Goal: Transaction & Acquisition: Purchase product/service

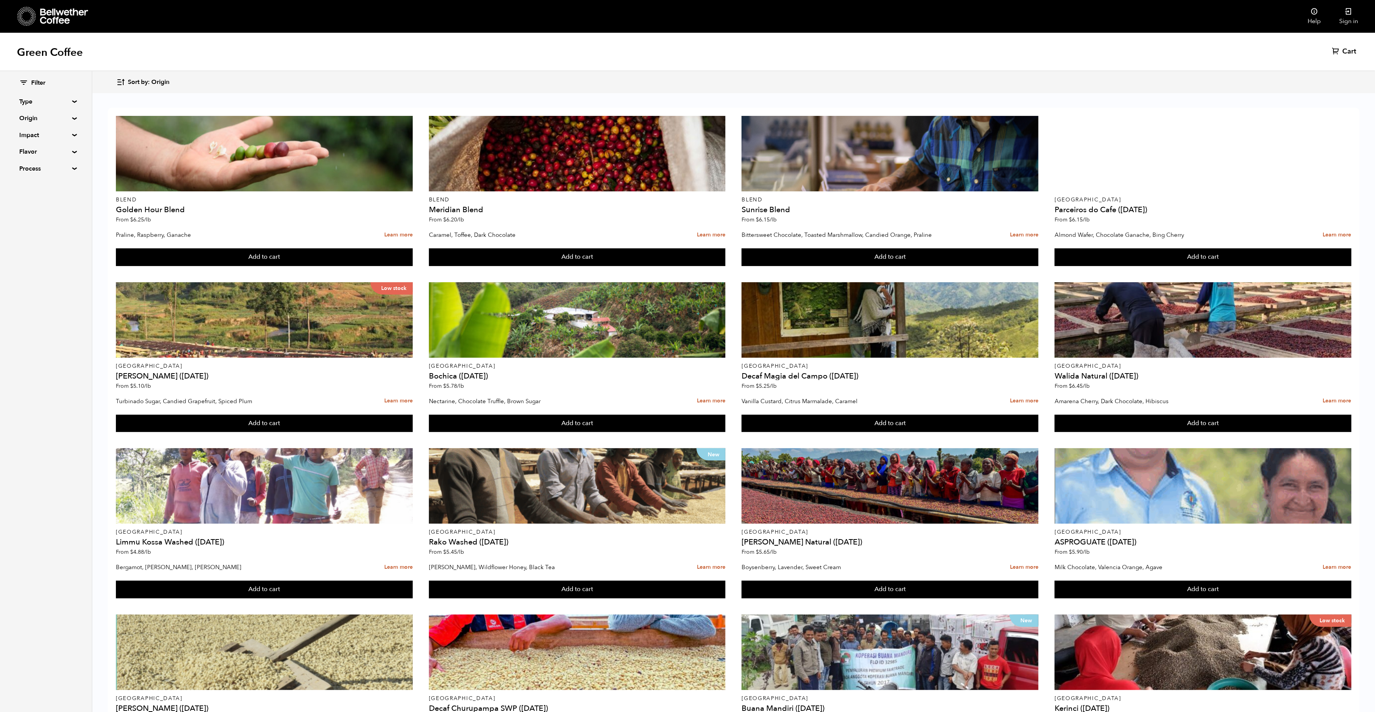
scroll to position [102, 0]
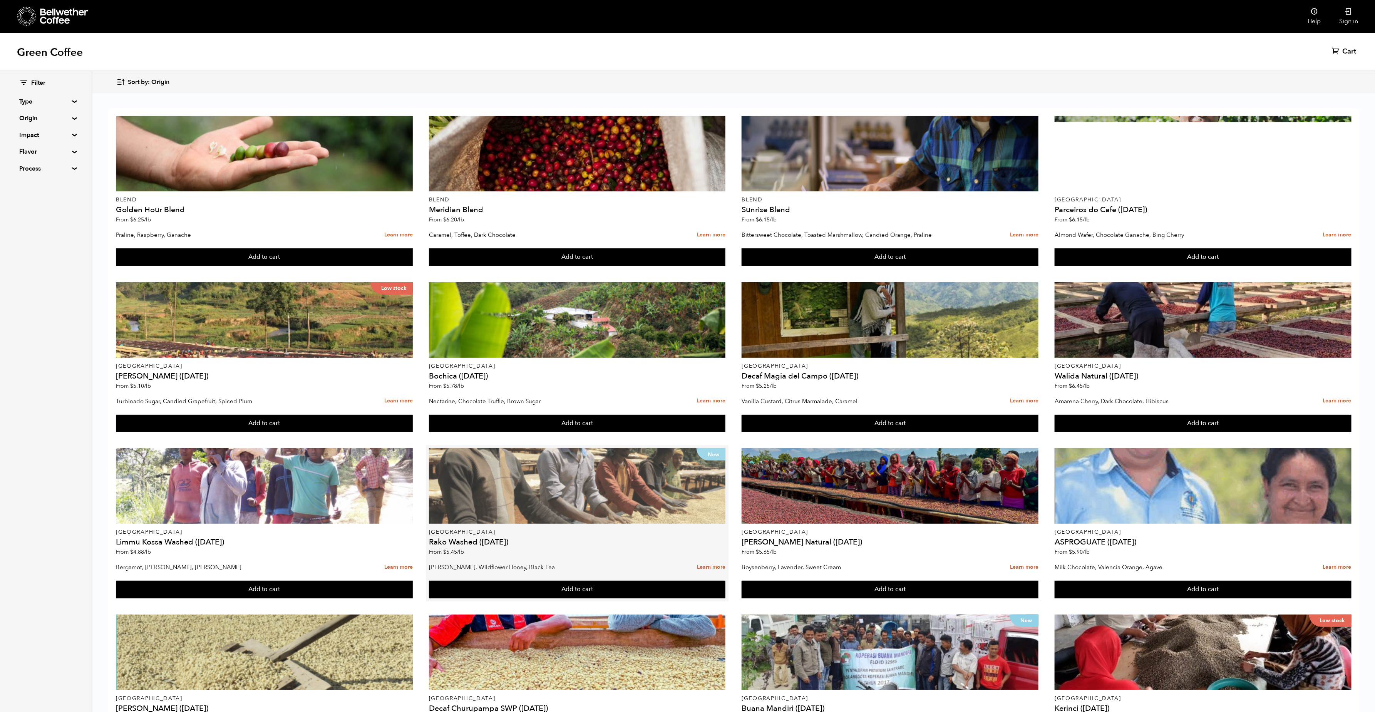
click at [530, 448] on div "New" at bounding box center [577, 485] width 297 height 75
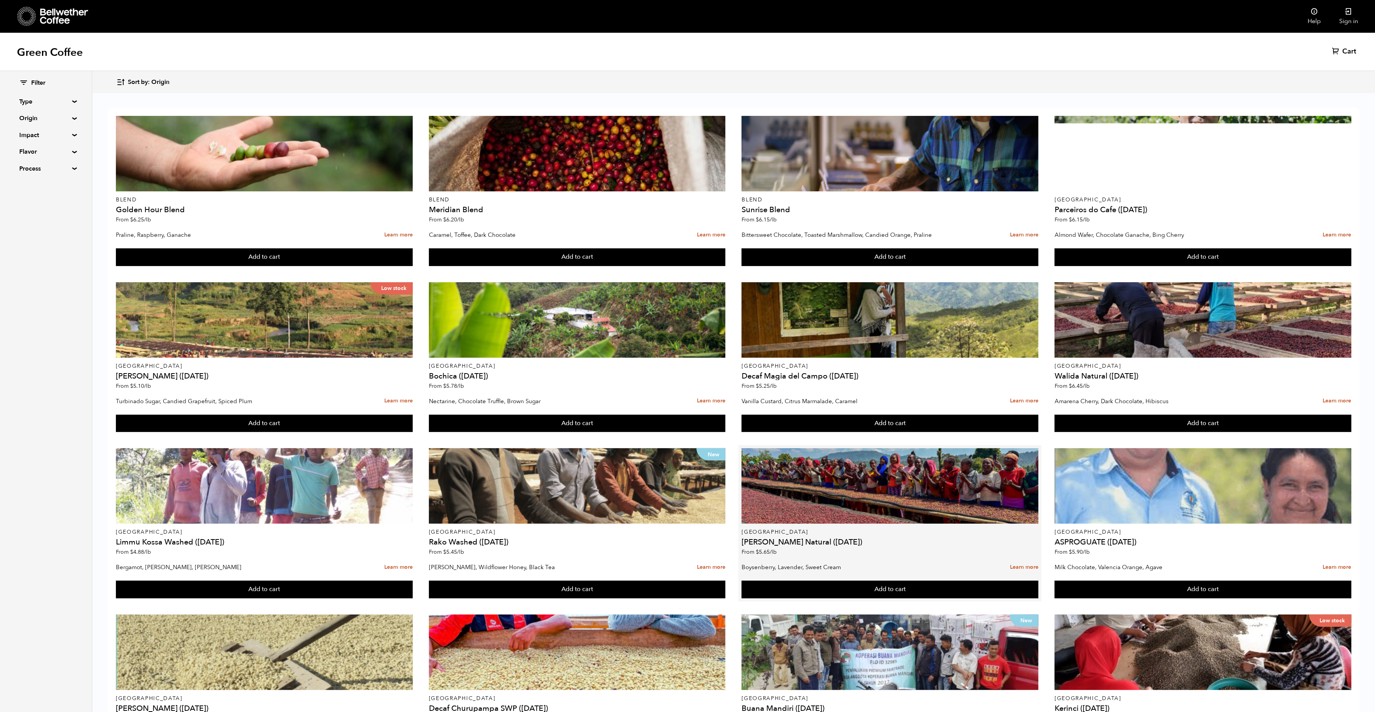
scroll to position [0, 0]
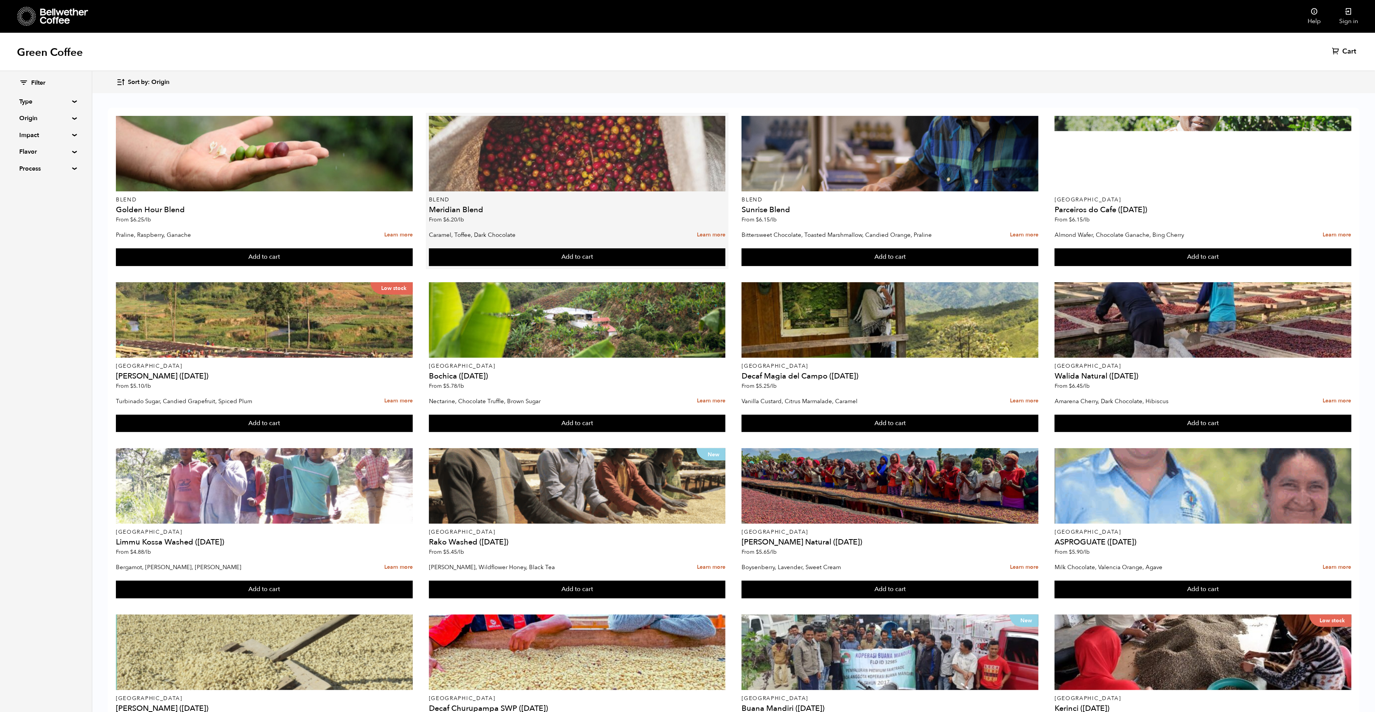
click at [570, 179] on div at bounding box center [577, 153] width 297 height 75
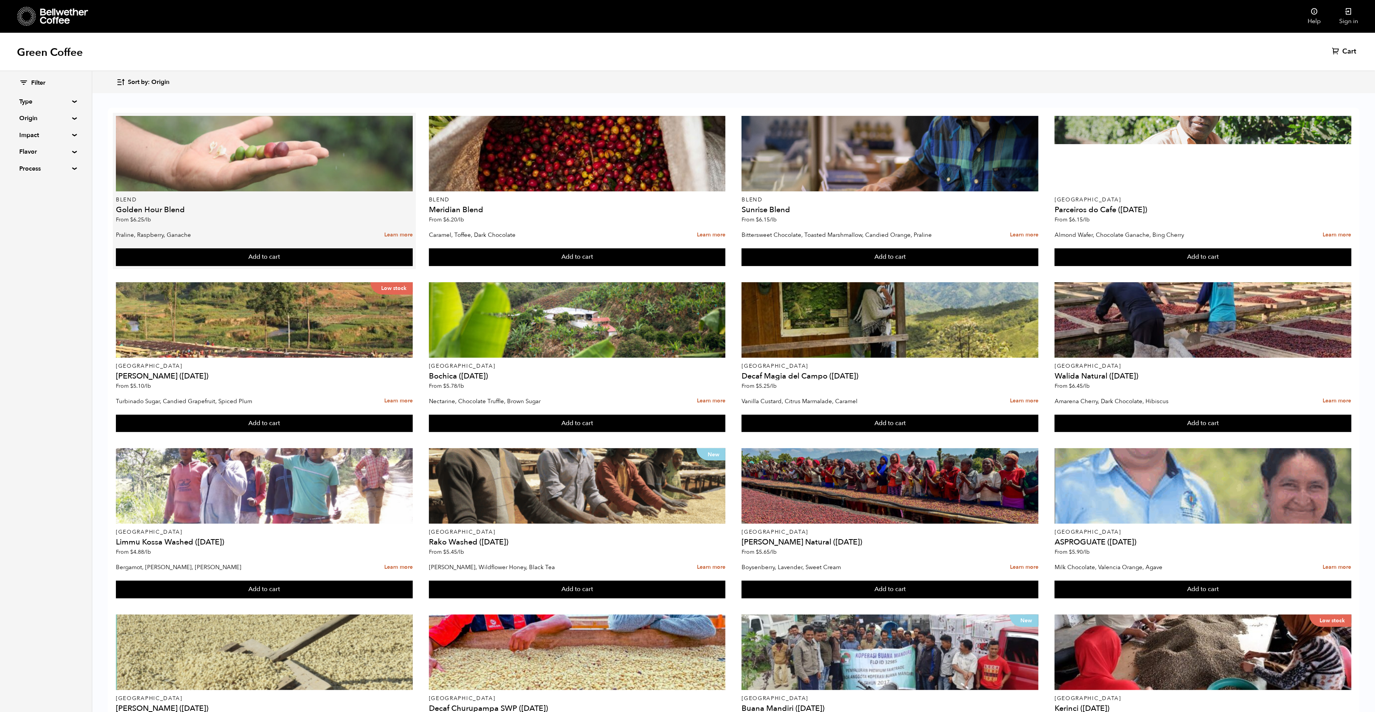
click at [262, 151] on div at bounding box center [264, 153] width 297 height 75
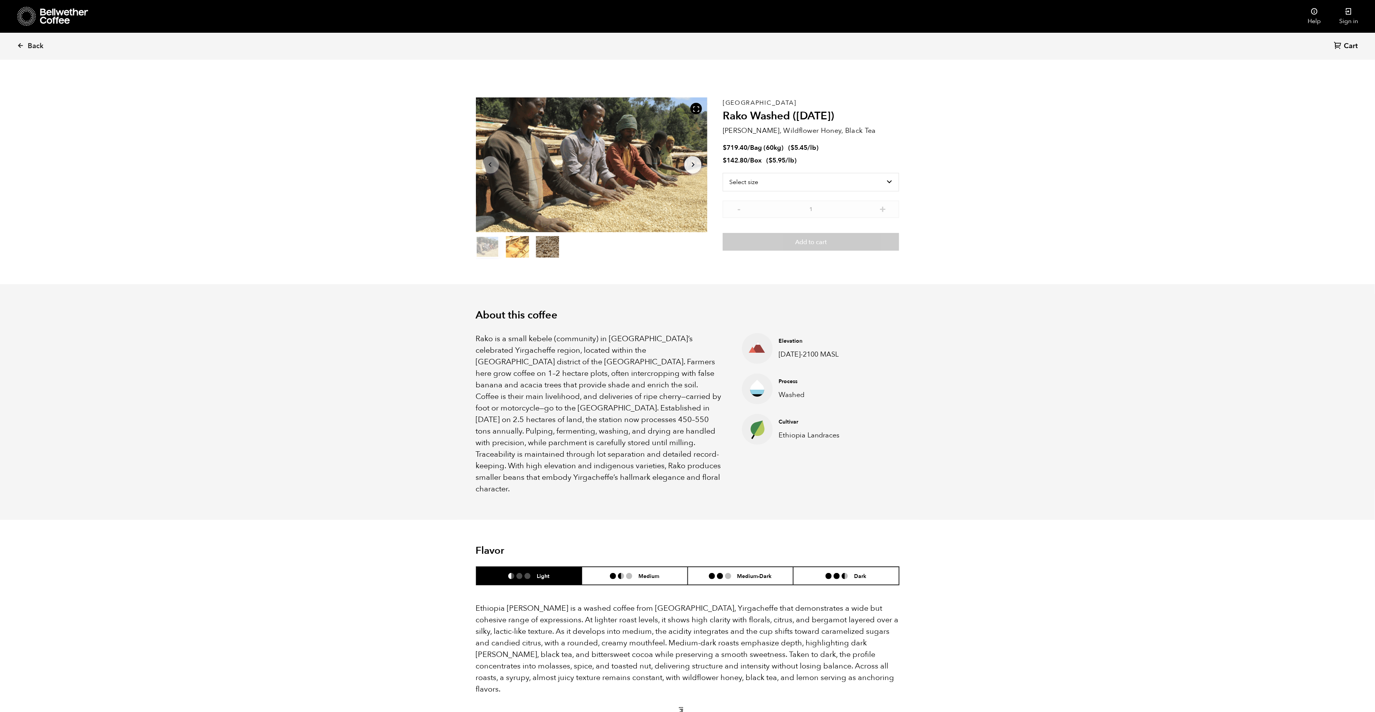
scroll to position [335, 410]
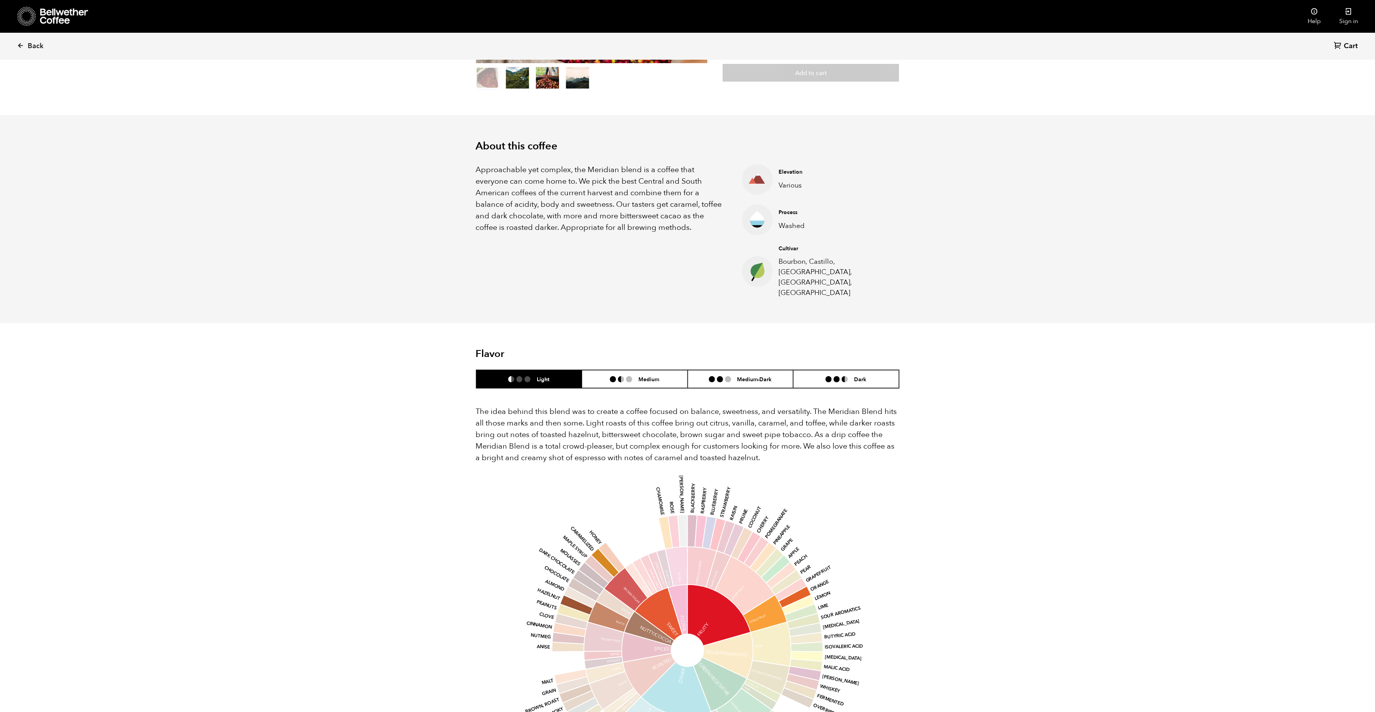
scroll to position [167, 0]
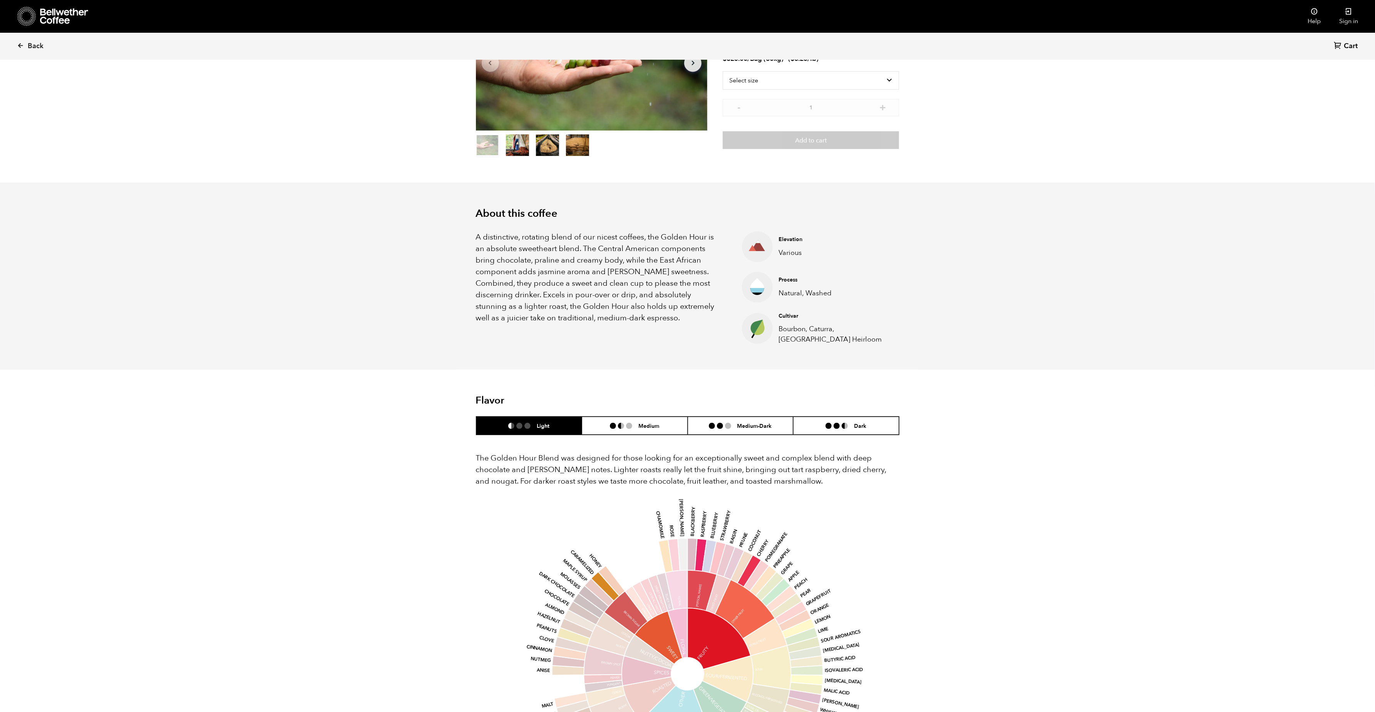
scroll to position [118, 0]
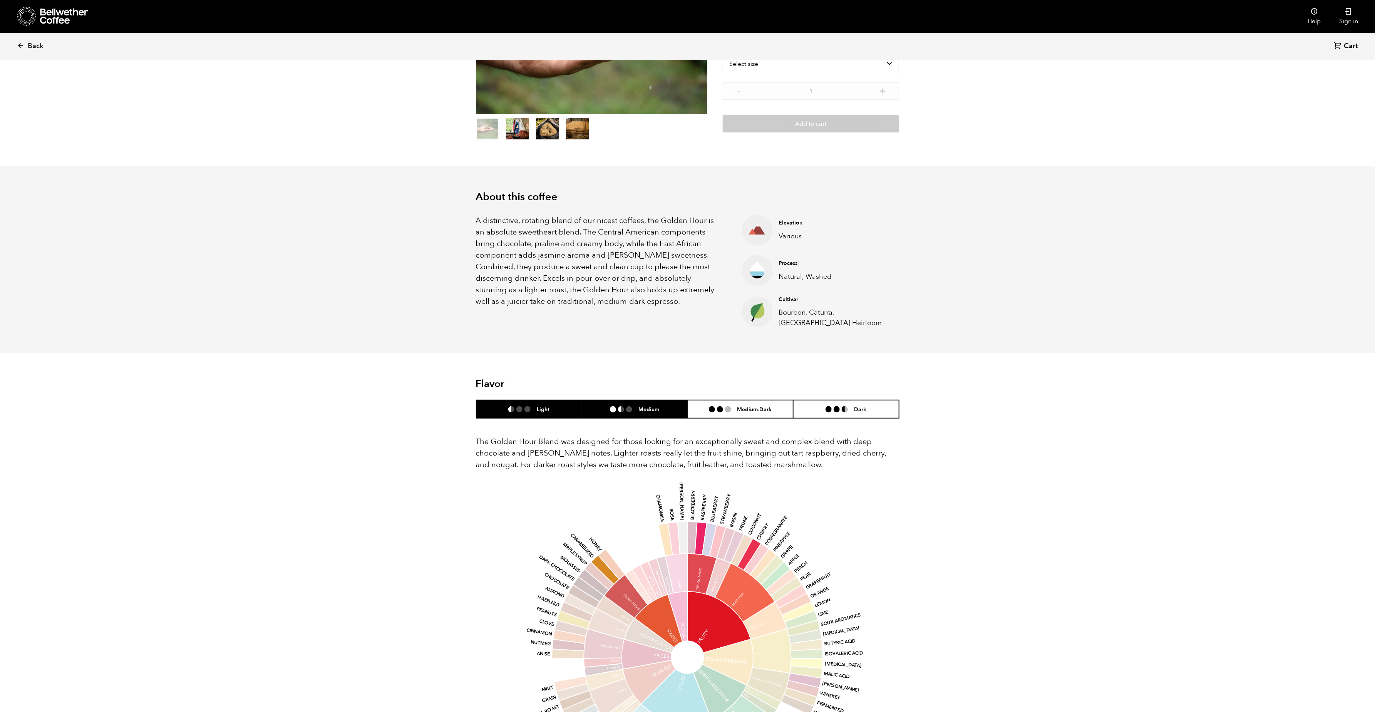
click at [628, 410] on li at bounding box center [629, 409] width 6 height 6
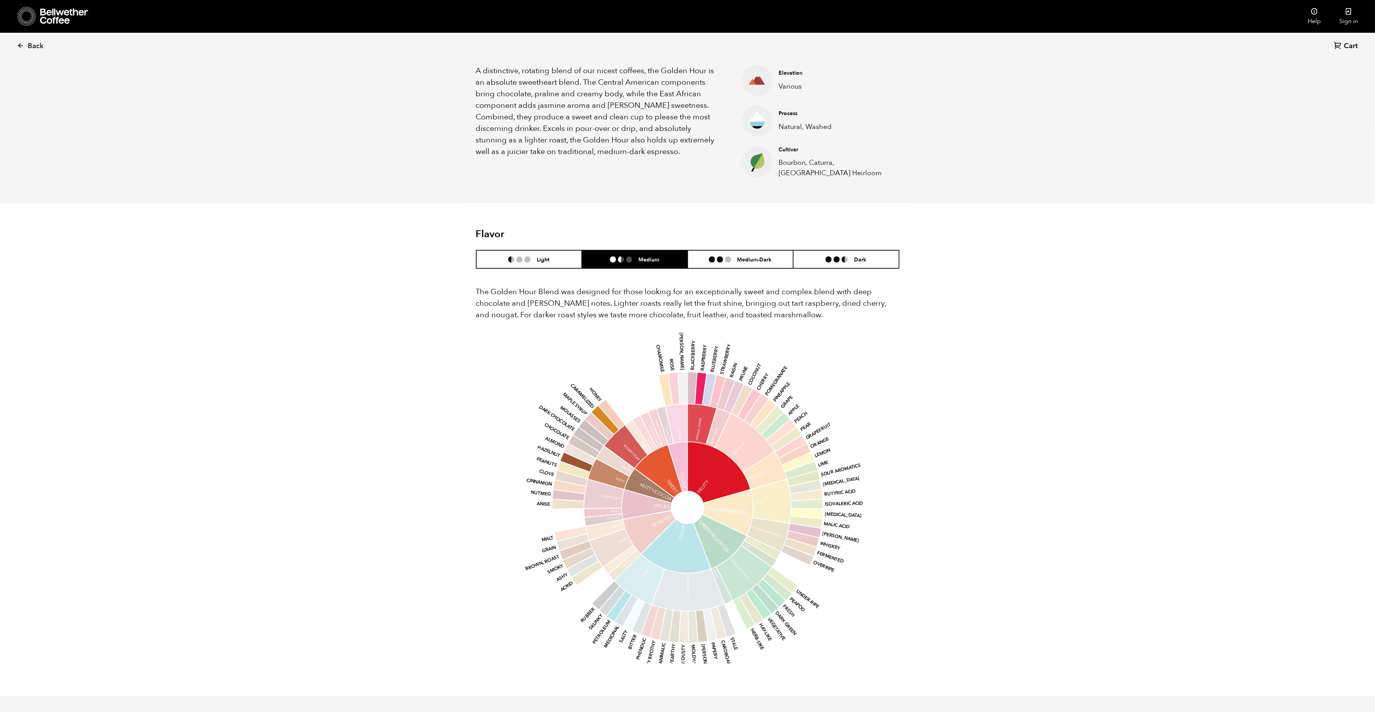
scroll to position [265, 0]
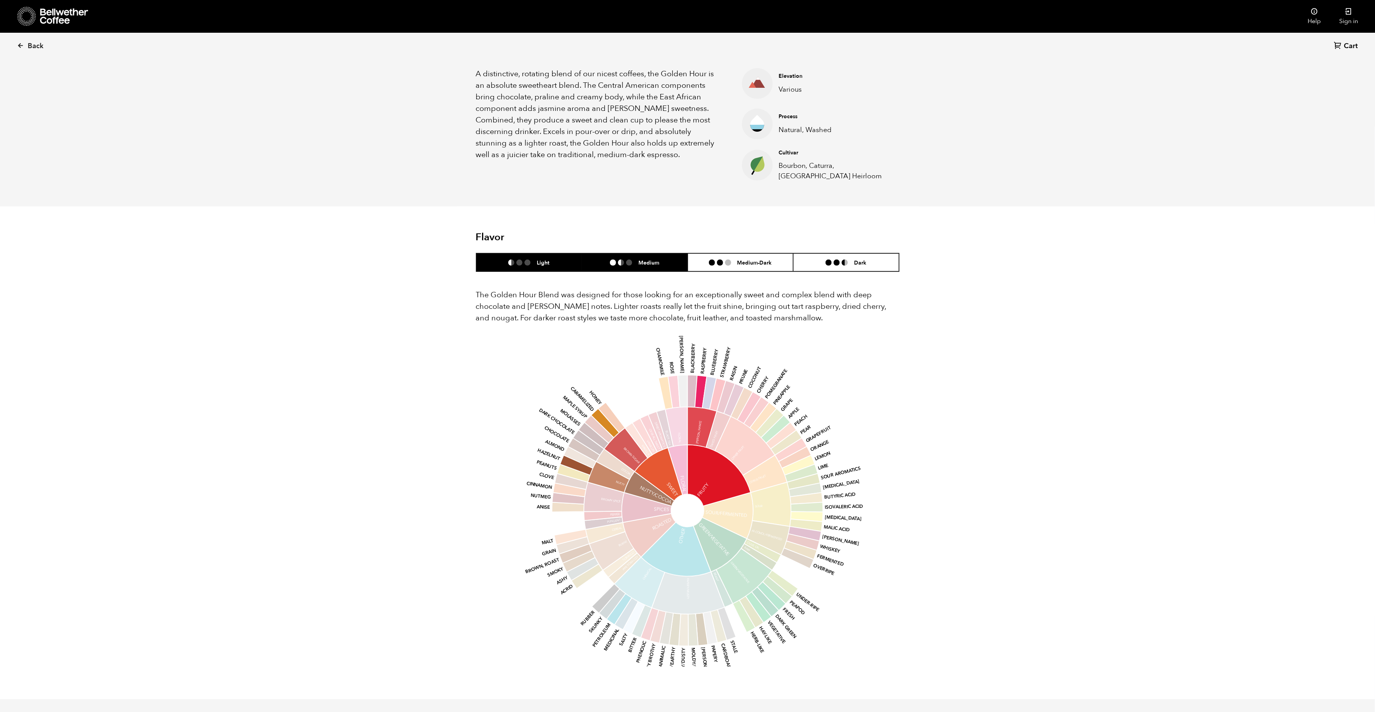
click at [541, 269] on li "Light" at bounding box center [529, 262] width 106 height 18
click at [644, 264] on h6 "Medium" at bounding box center [648, 262] width 21 height 7
click at [759, 256] on li "Medium-Dark" at bounding box center [740, 262] width 106 height 18
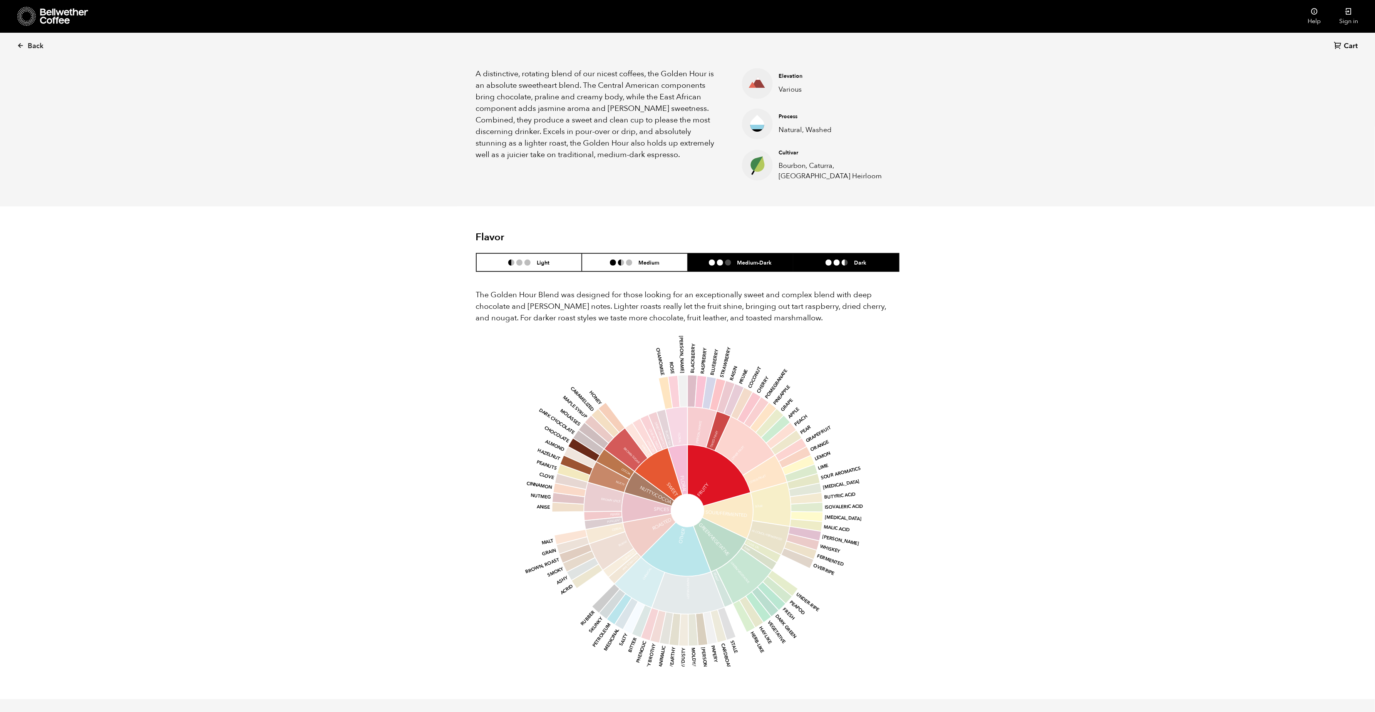
click at [839, 261] on li at bounding box center [836, 262] width 6 height 6
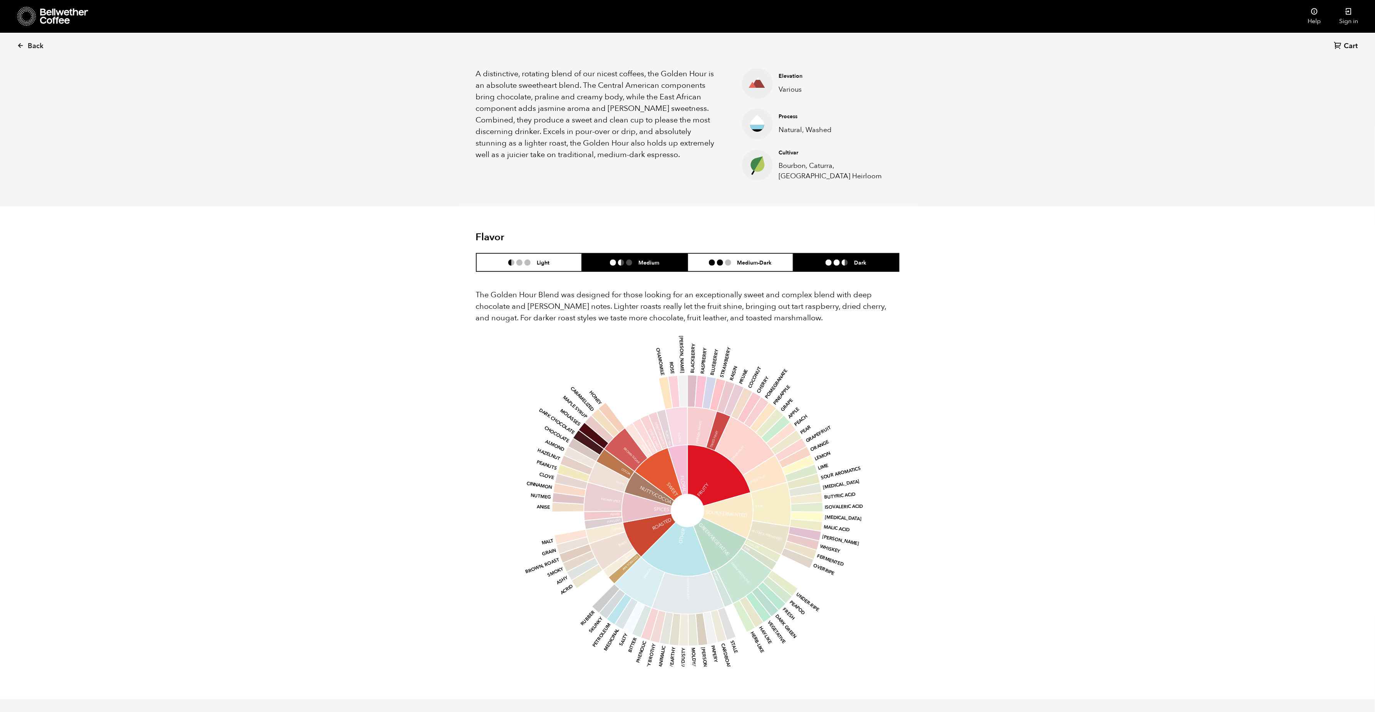
scroll to position [0, 0]
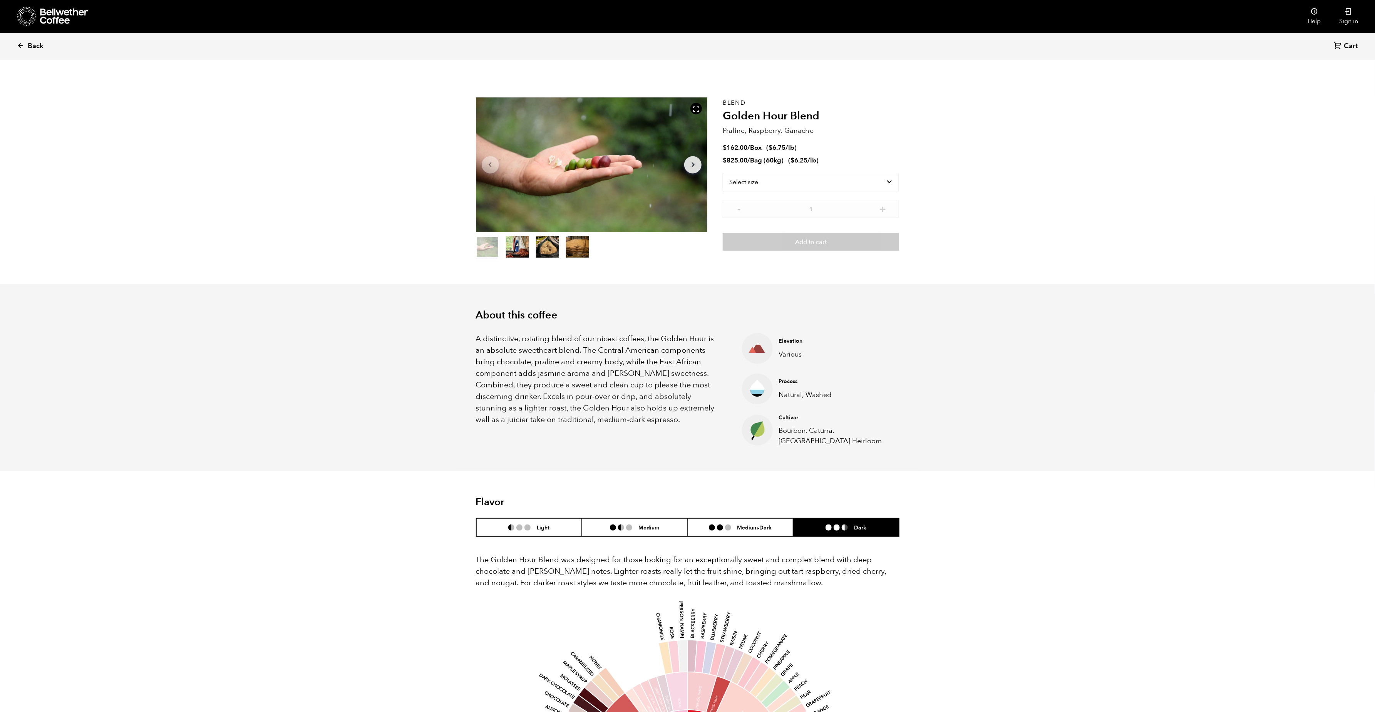
click at [30, 40] on link "Back" at bounding box center [41, 46] width 48 height 26
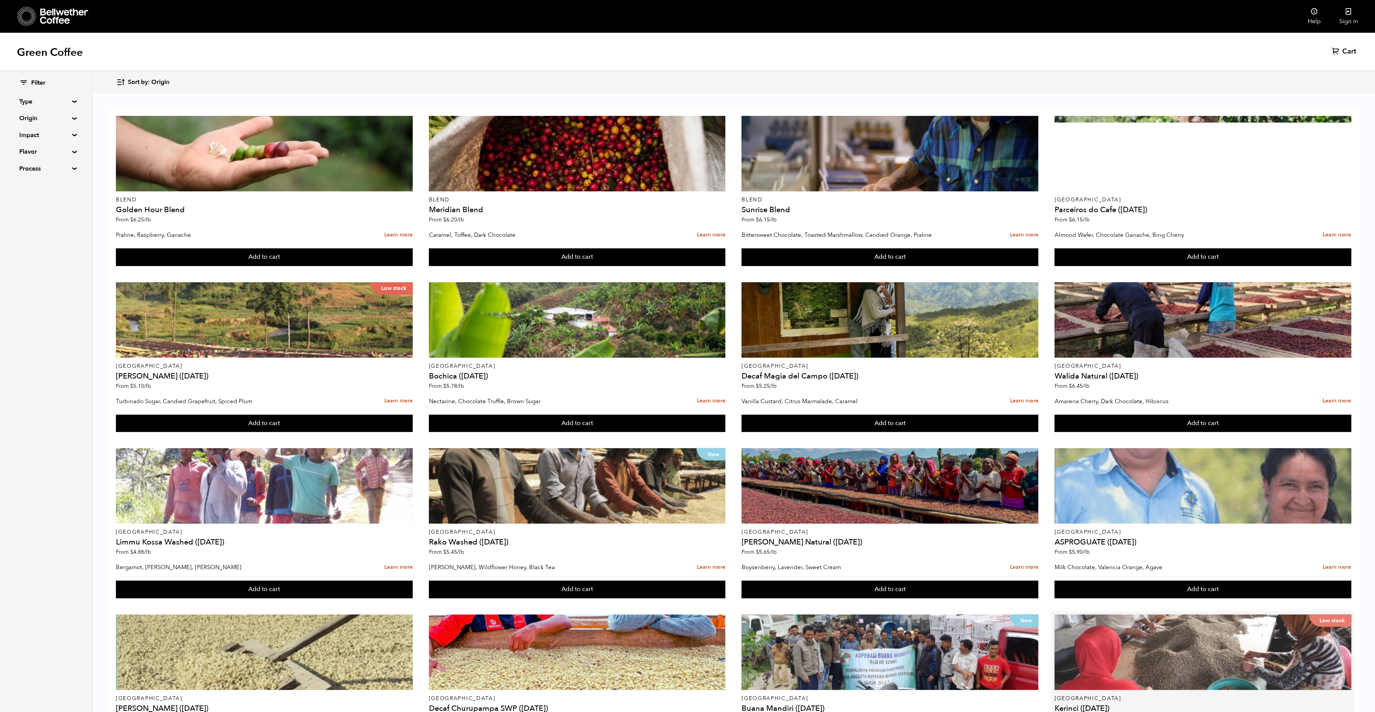
scroll to position [244, 0]
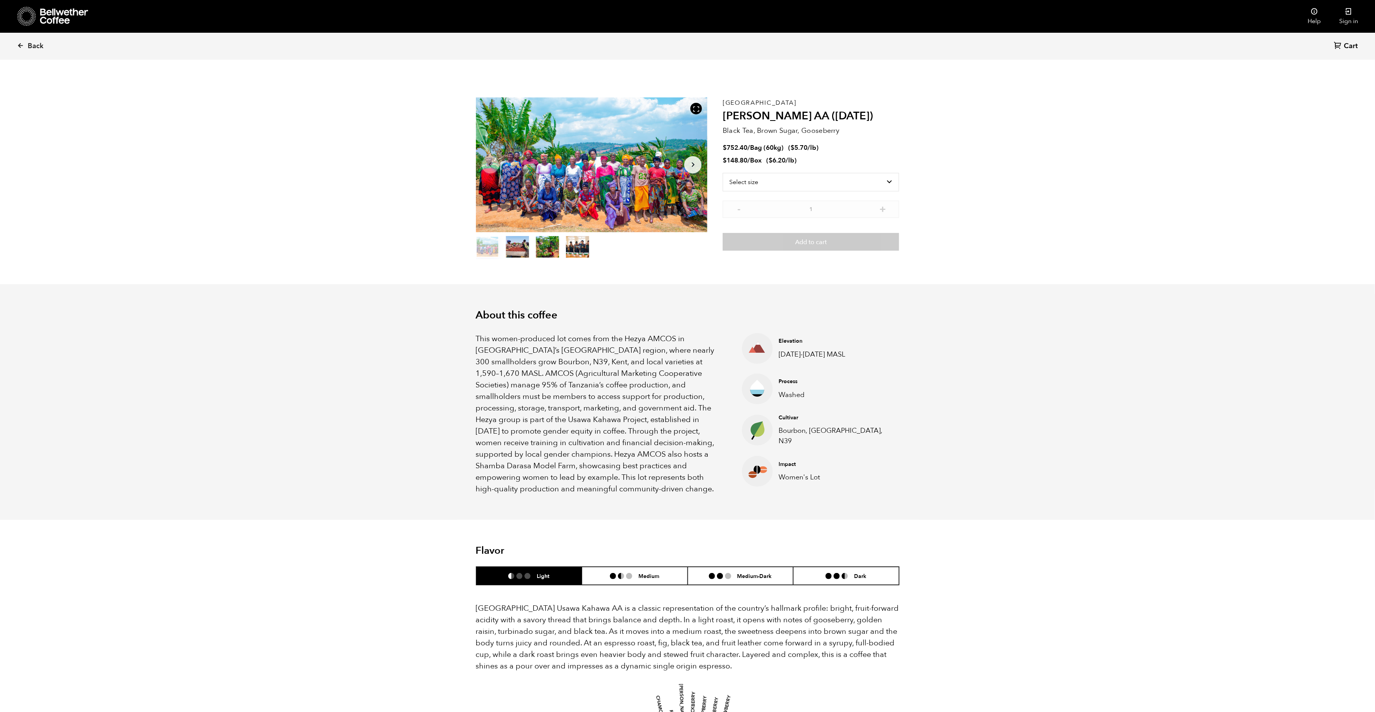
scroll to position [335, 410]
click at [769, 186] on select "Select size Bag (60kg) (132 lbs) Box (24 lbs)" at bounding box center [810, 182] width 176 height 18
select select "bag-3"
click at [722, 173] on select "Select size Bag (60kg) (132 lbs) Box (24 lbs)" at bounding box center [810, 182] width 176 height 18
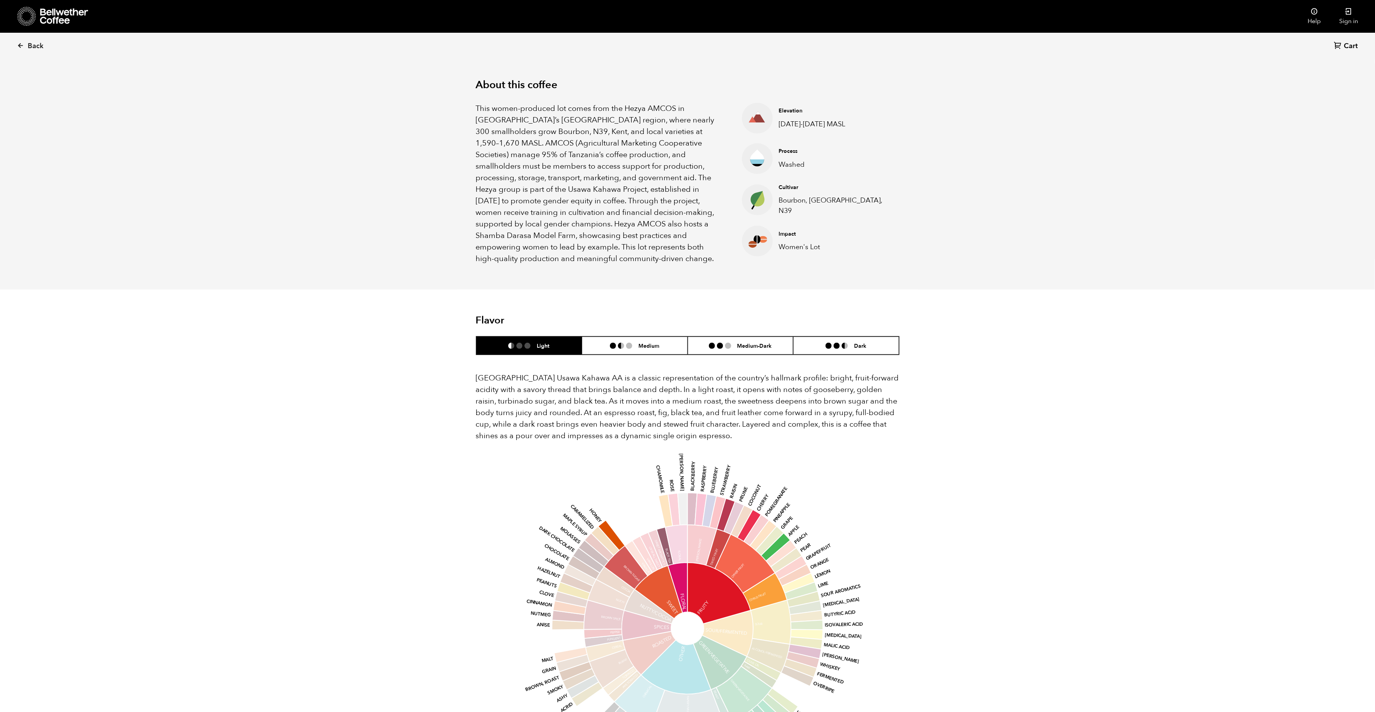
scroll to position [232, 0]
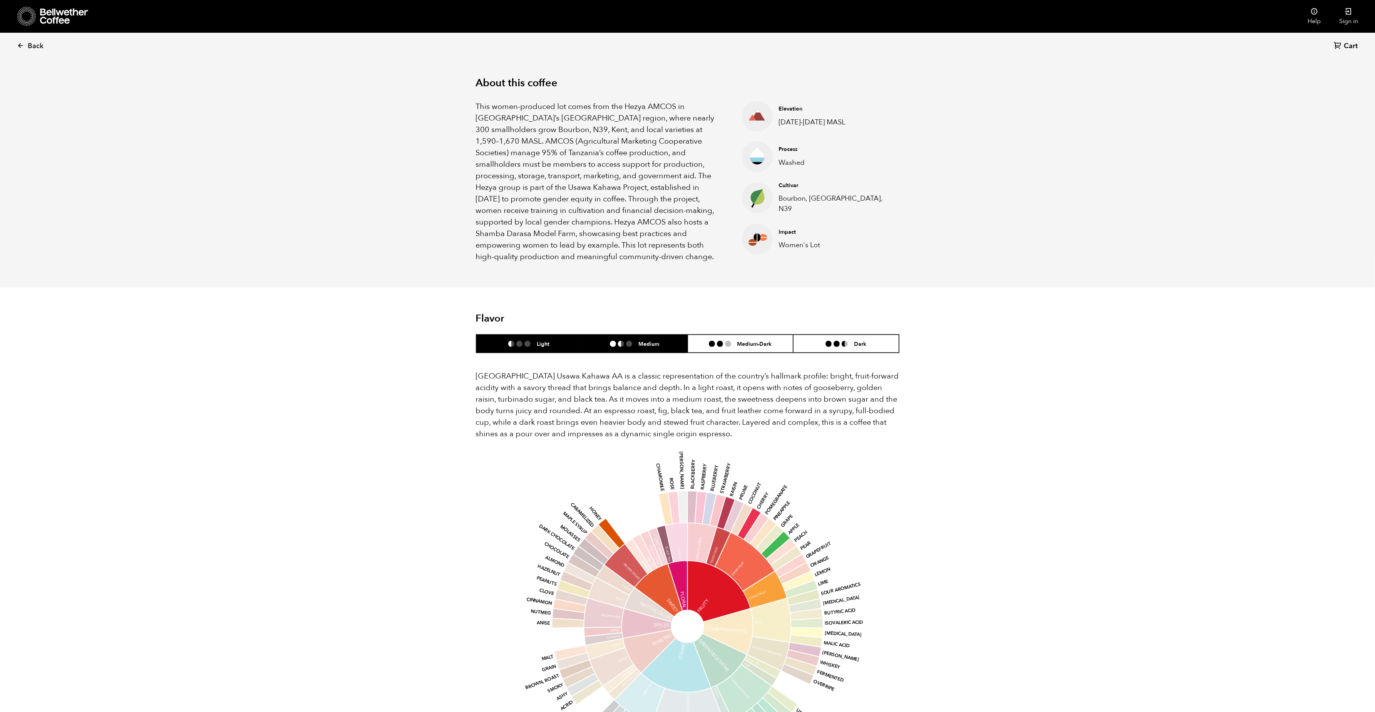
click at [652, 340] on h6 "Medium" at bounding box center [648, 343] width 21 height 7
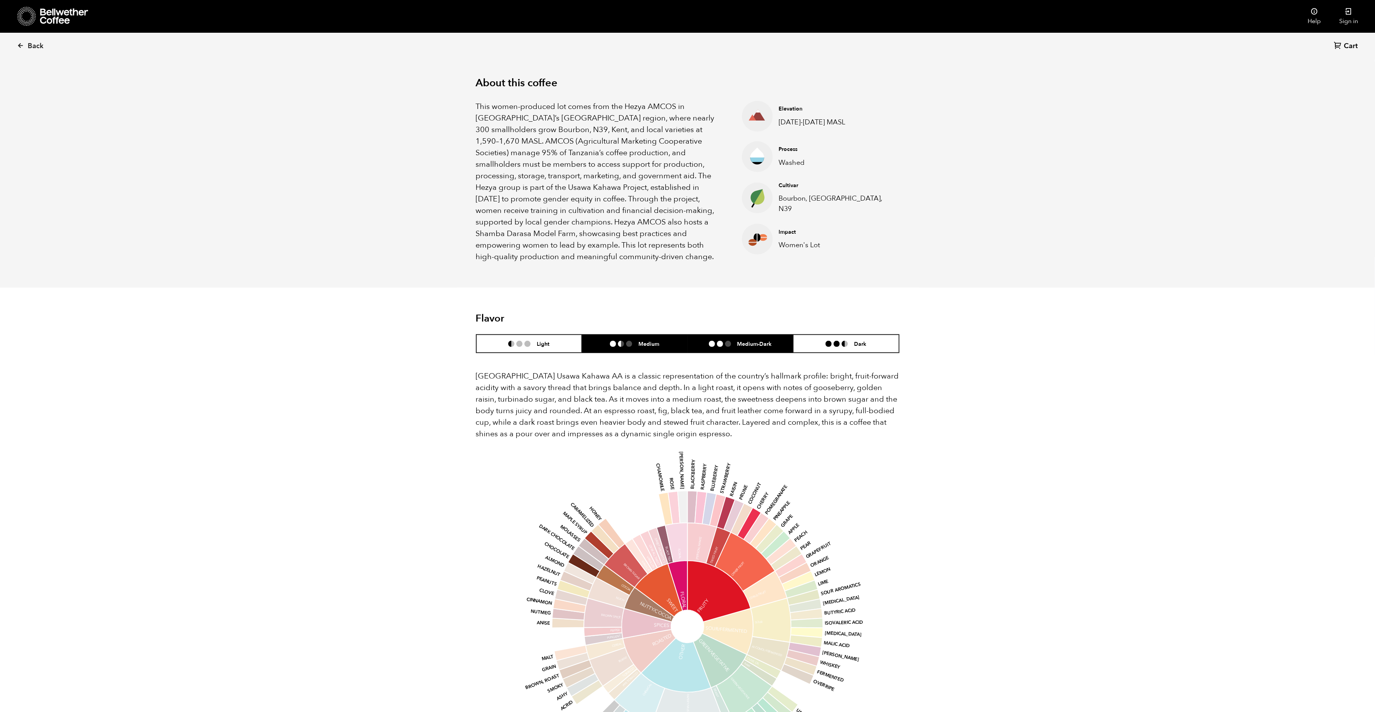
click at [727, 341] on li at bounding box center [728, 344] width 6 height 6
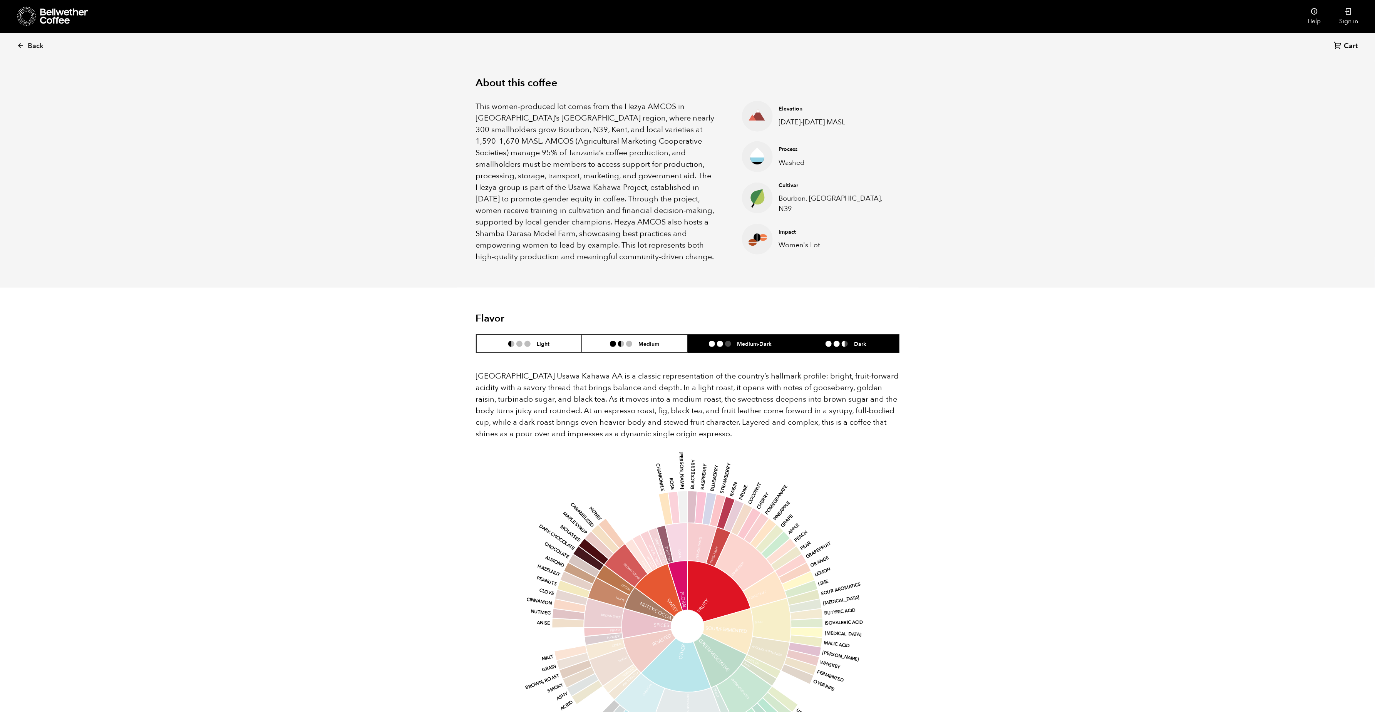
click at [831, 340] on li "Dark" at bounding box center [846, 343] width 106 height 18
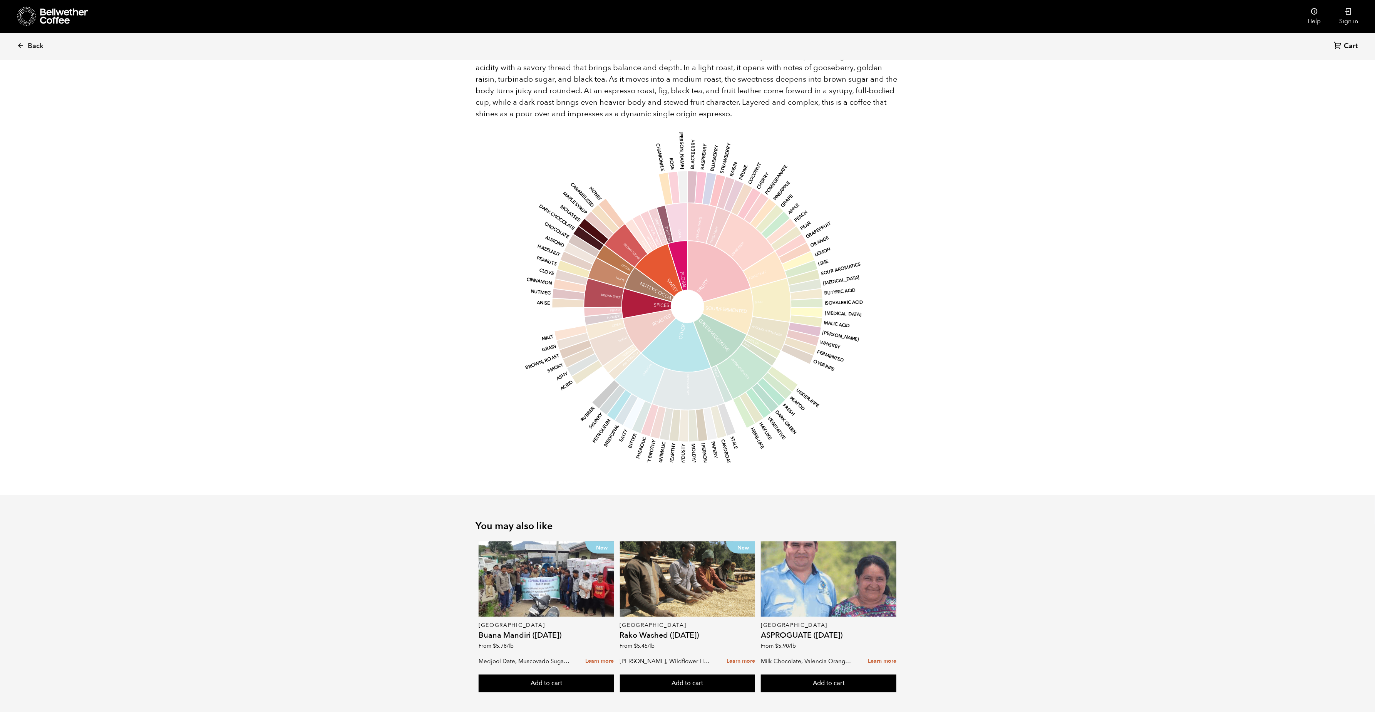
scroll to position [552, 0]
click at [684, 579] on div "New" at bounding box center [687, 578] width 135 height 75
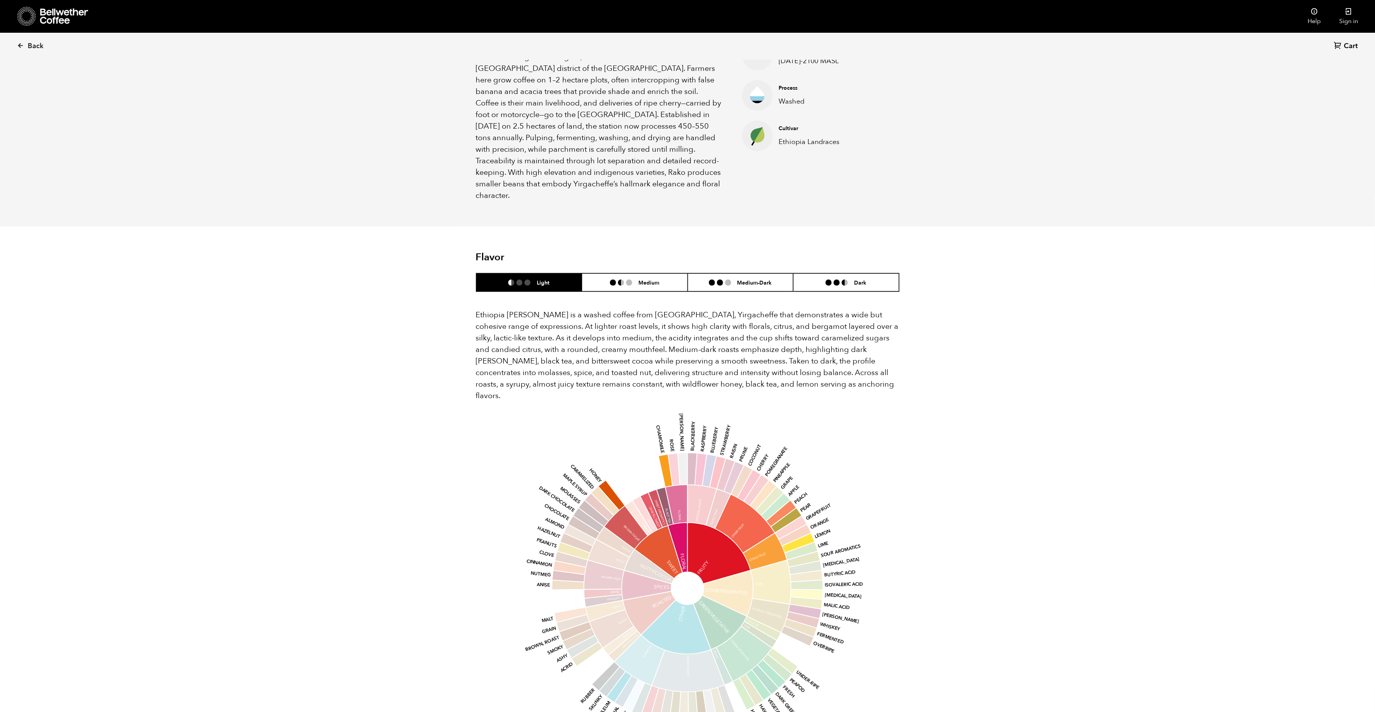
scroll to position [561, 0]
